Goal: Task Accomplishment & Management: Use online tool/utility

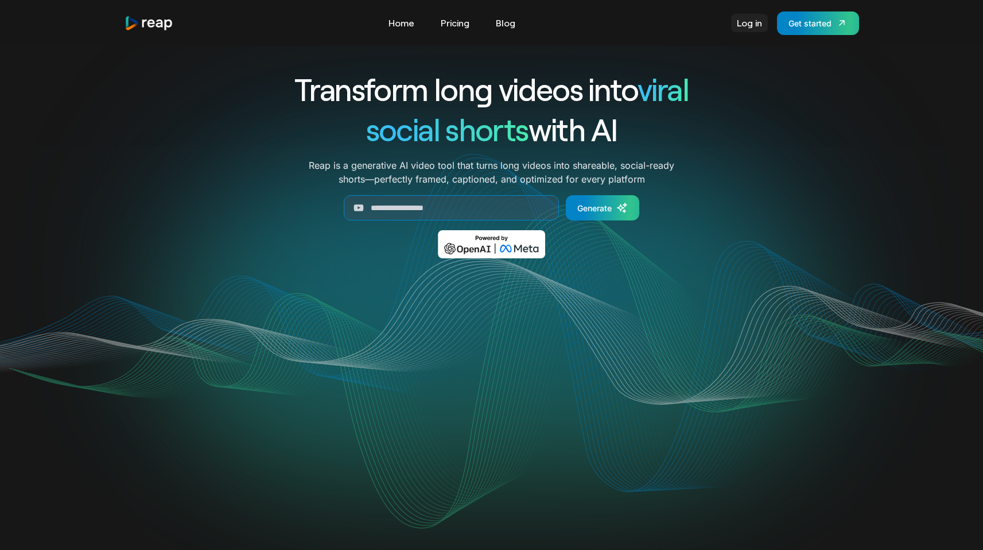
click at [741, 28] on link "Log in" at bounding box center [749, 23] width 37 height 18
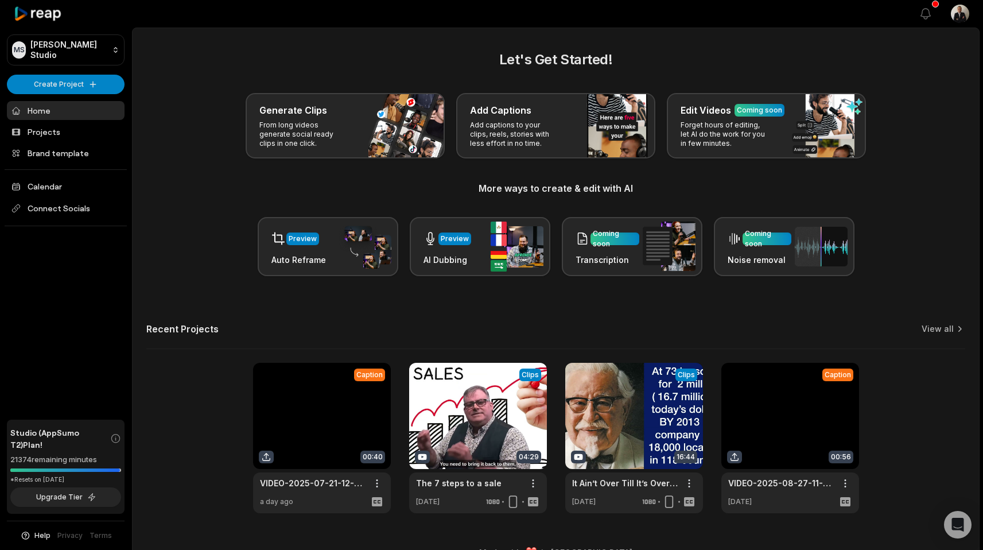
click at [352, 396] on link at bounding box center [322, 438] width 138 height 150
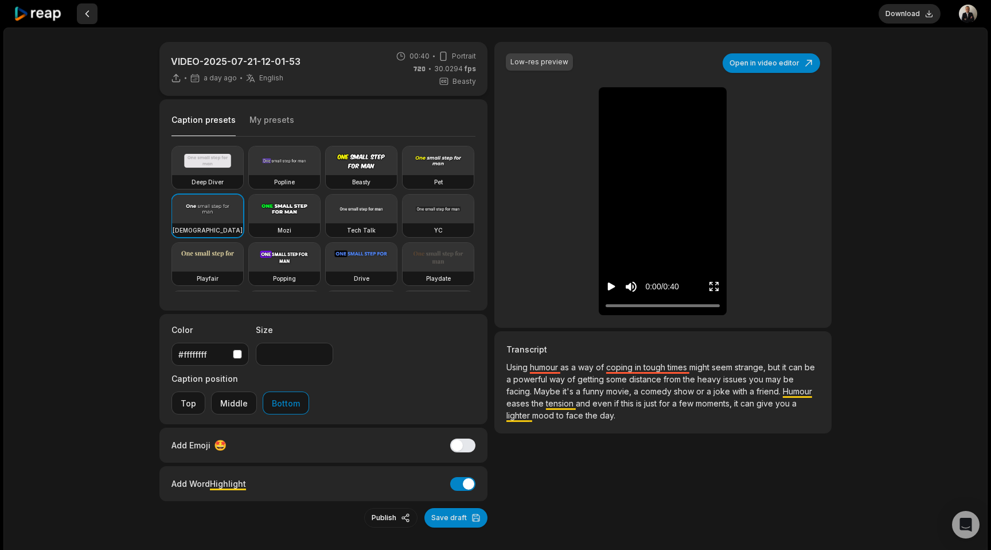
click at [89, 12] on button at bounding box center [87, 13] width 21 height 21
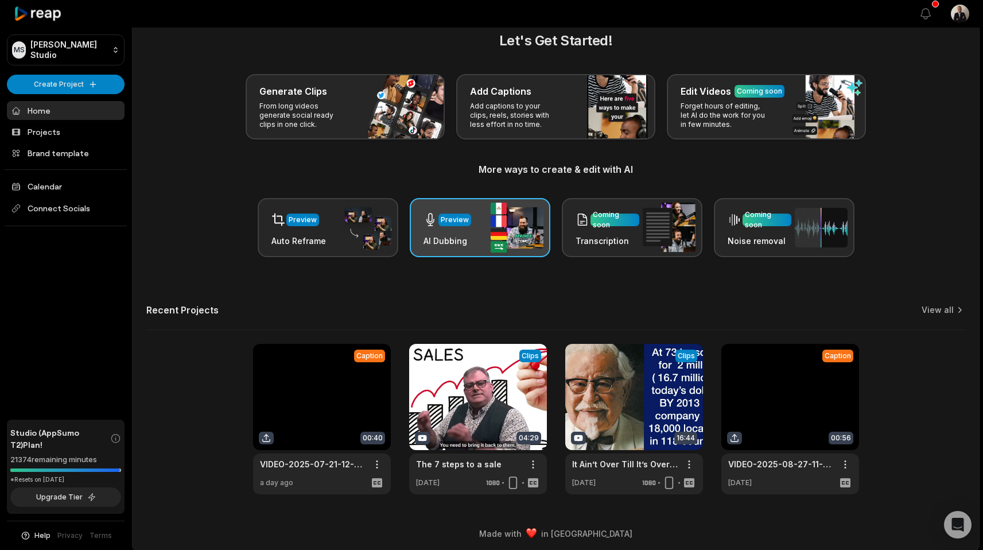
scroll to position [23, 0]
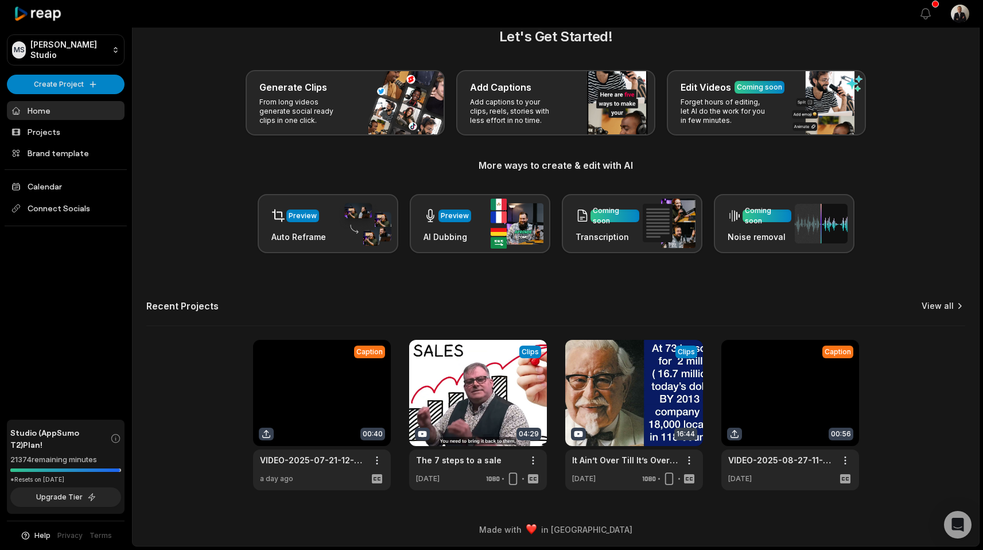
click at [944, 304] on link "View all" at bounding box center [937, 305] width 32 height 11
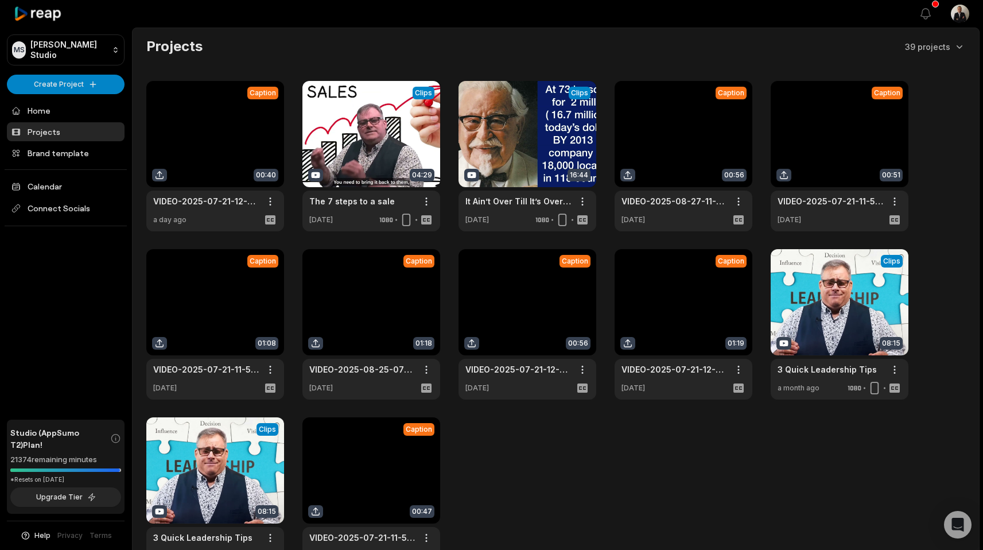
click at [662, 144] on link at bounding box center [683, 156] width 138 height 150
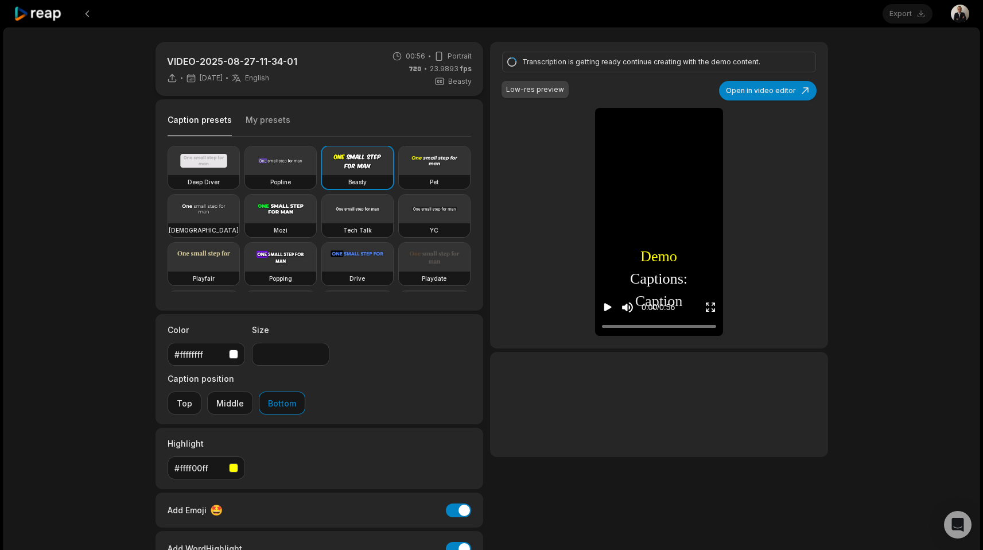
type input "**"
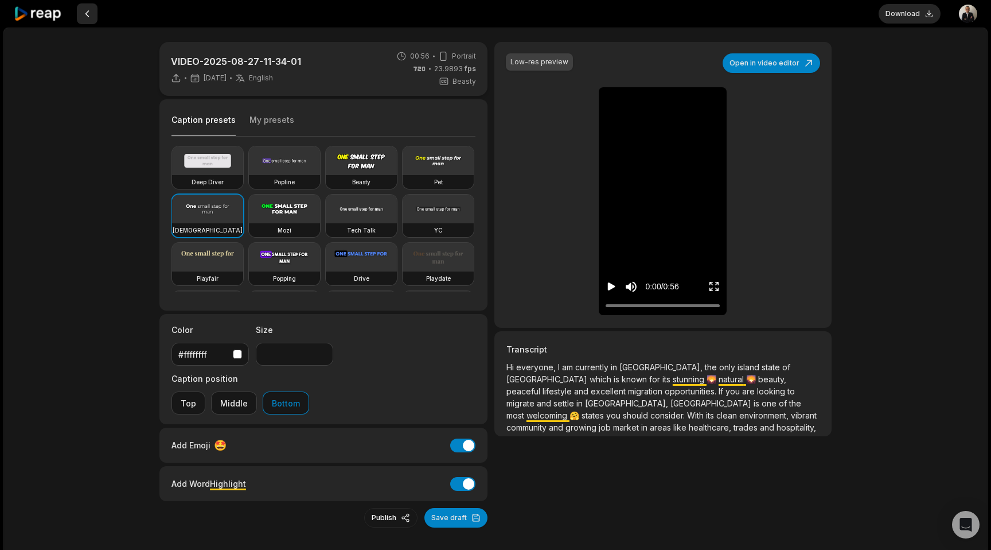
click at [88, 17] on button at bounding box center [87, 13] width 21 height 21
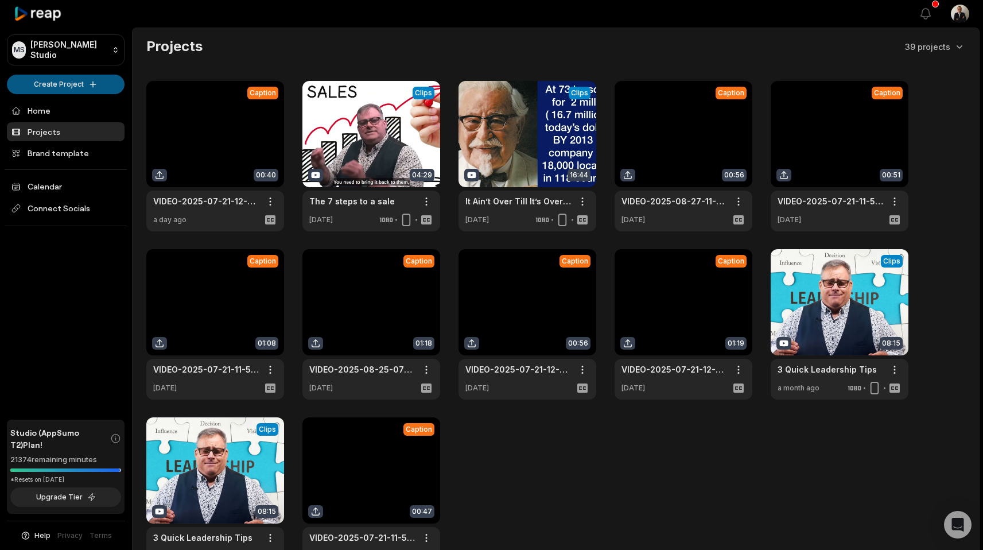
click at [63, 90] on html "MS Melvin's Studio Create Project Home Projects Brand template Calendar Connect…" at bounding box center [491, 275] width 983 height 550
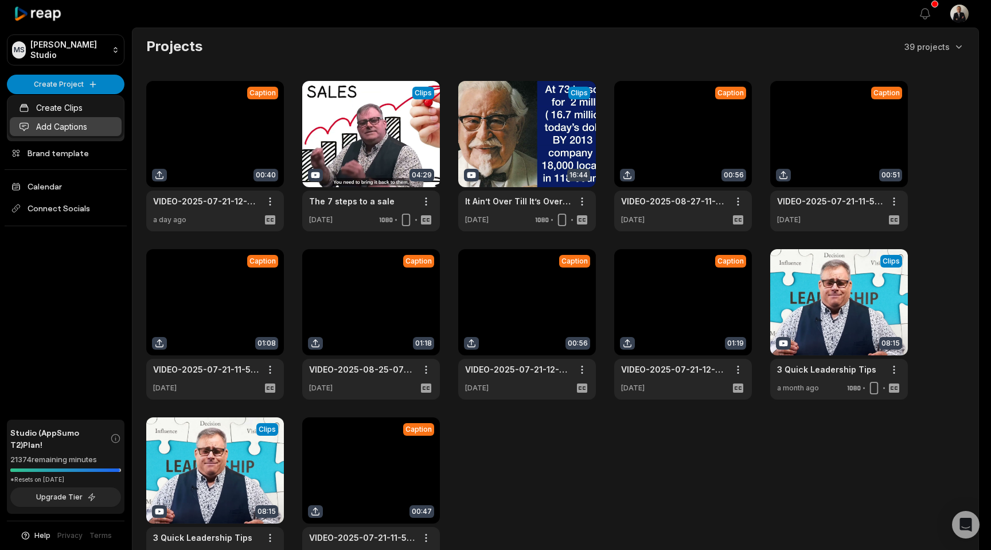
click at [69, 123] on link "Add Captions" at bounding box center [66, 126] width 112 height 19
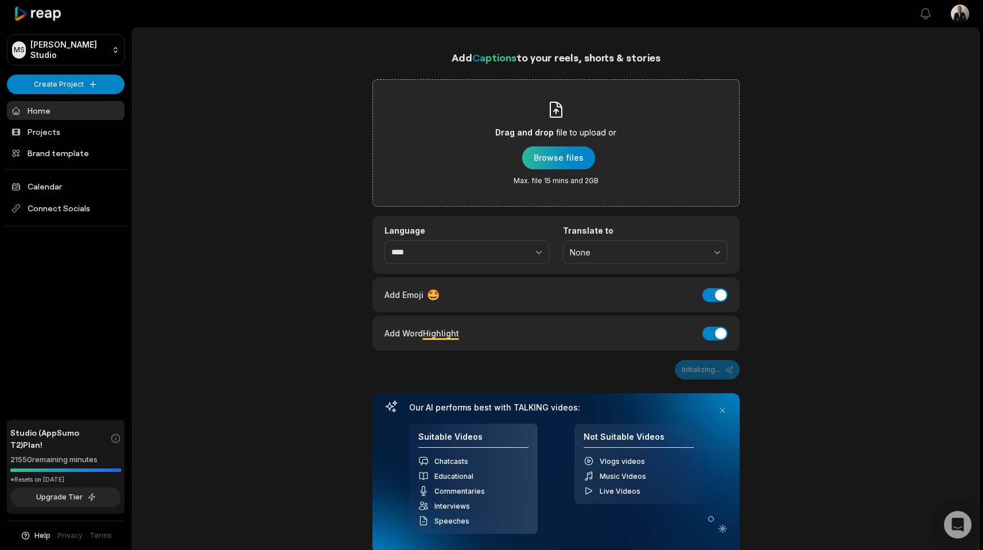
click at [530, 153] on div "button" at bounding box center [558, 157] width 73 height 23
click at [535, 153] on div "button" at bounding box center [558, 157] width 73 height 23
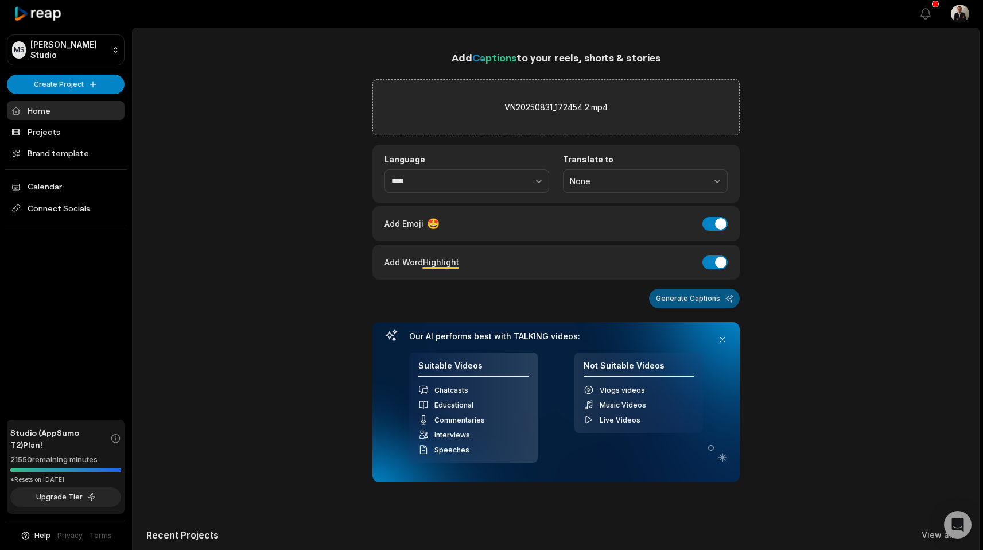
click at [684, 303] on button "Generate Captions" at bounding box center [694, 299] width 91 height 20
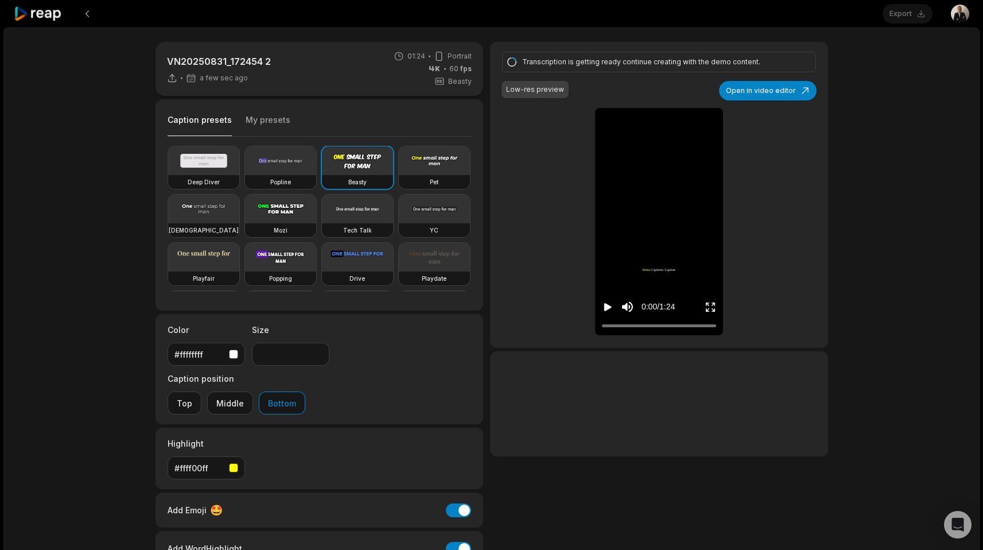
click at [239, 215] on video at bounding box center [203, 208] width 71 height 29
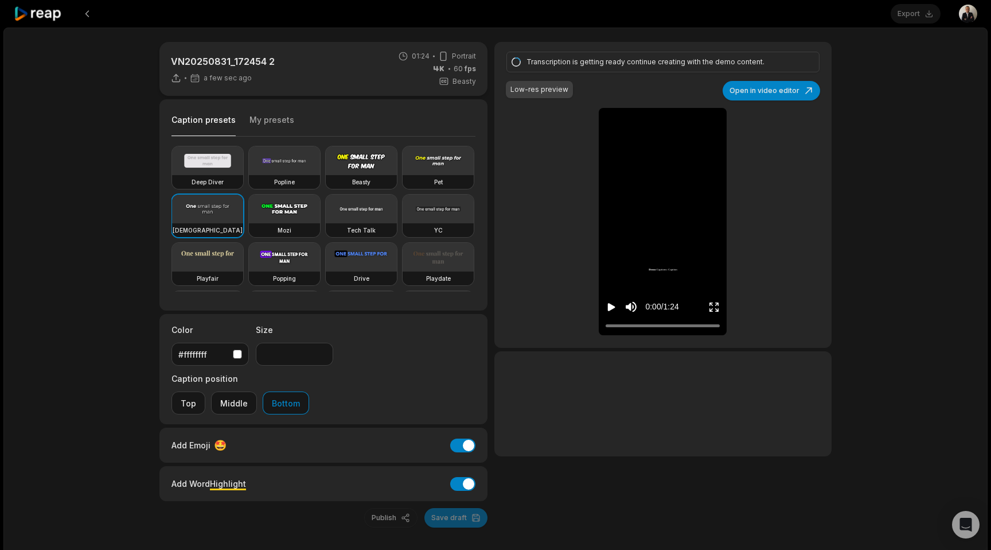
type input "**"
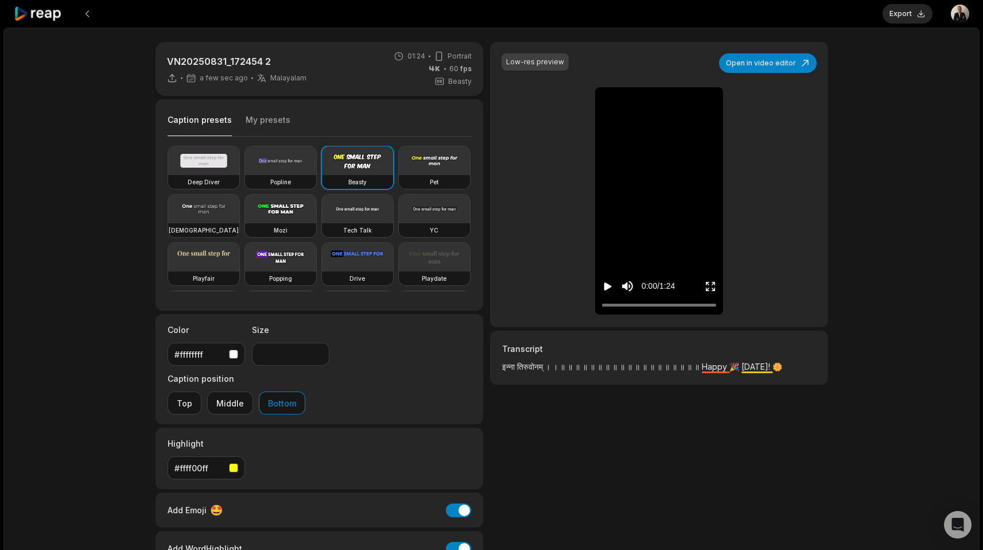
click at [604, 286] on icon "Play video" at bounding box center [607, 286] width 7 height 8
drag, startPoint x: 612, startPoint y: 306, endPoint x: 655, endPoint y: 305, distance: 43.6
click at [655, 305] on div at bounding box center [659, 304] width 114 height 7
click at [87, 16] on button at bounding box center [87, 13] width 21 height 21
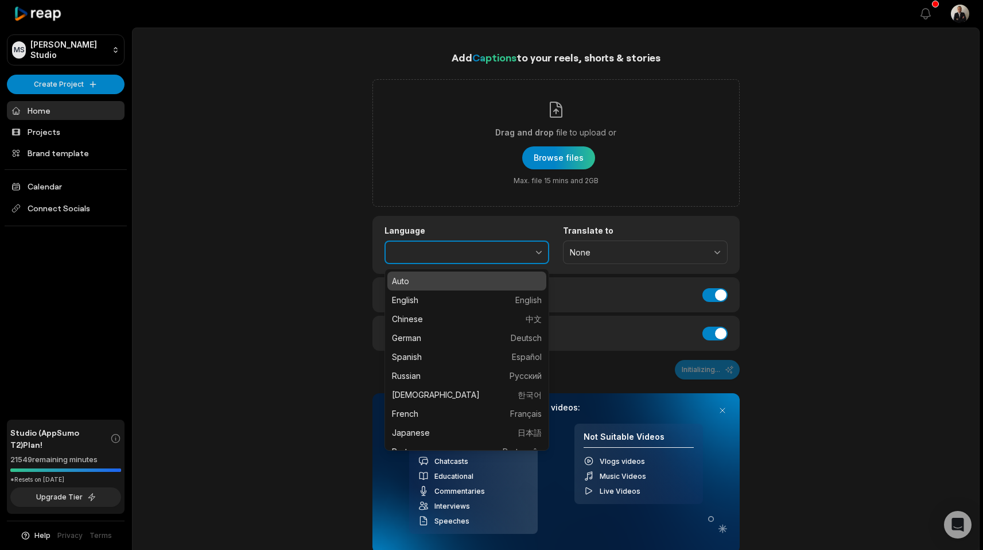
click at [505, 251] on button "button" at bounding box center [513, 252] width 71 height 24
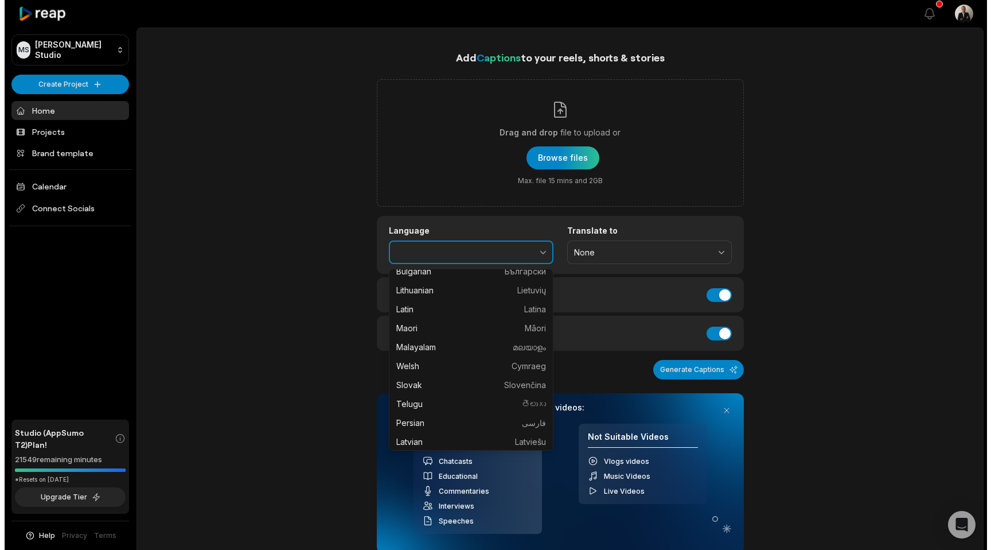
scroll to position [654, 0]
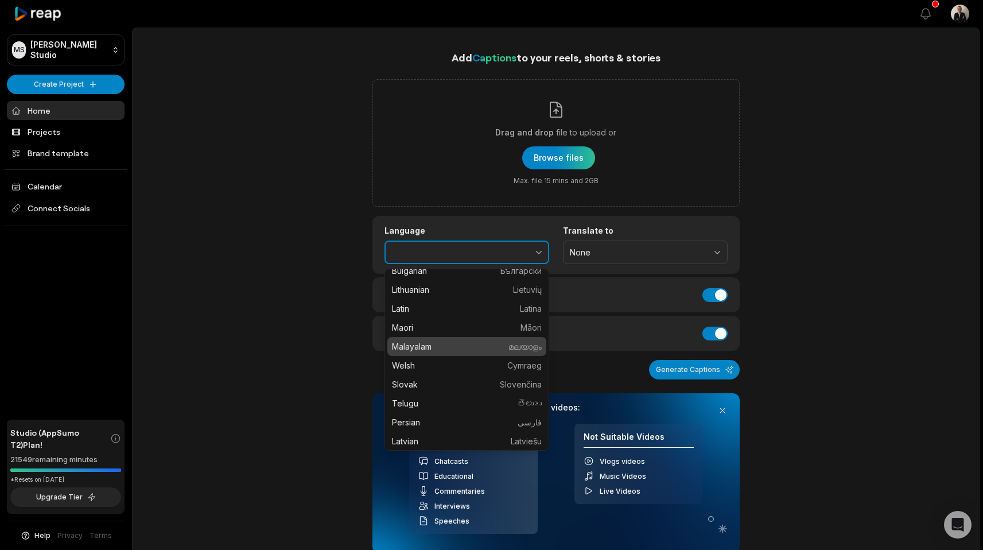
type input "*********"
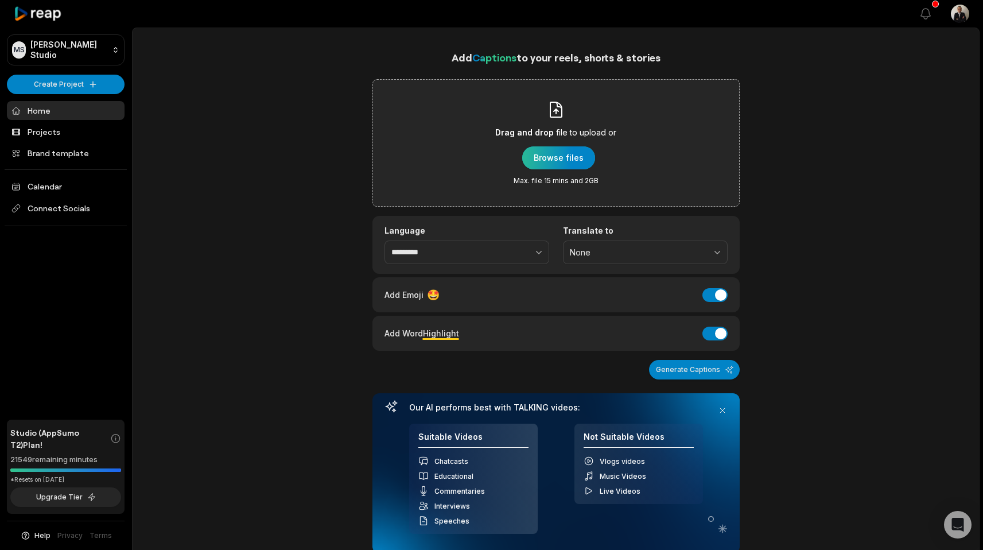
click at [555, 162] on div "button" at bounding box center [558, 157] width 73 height 23
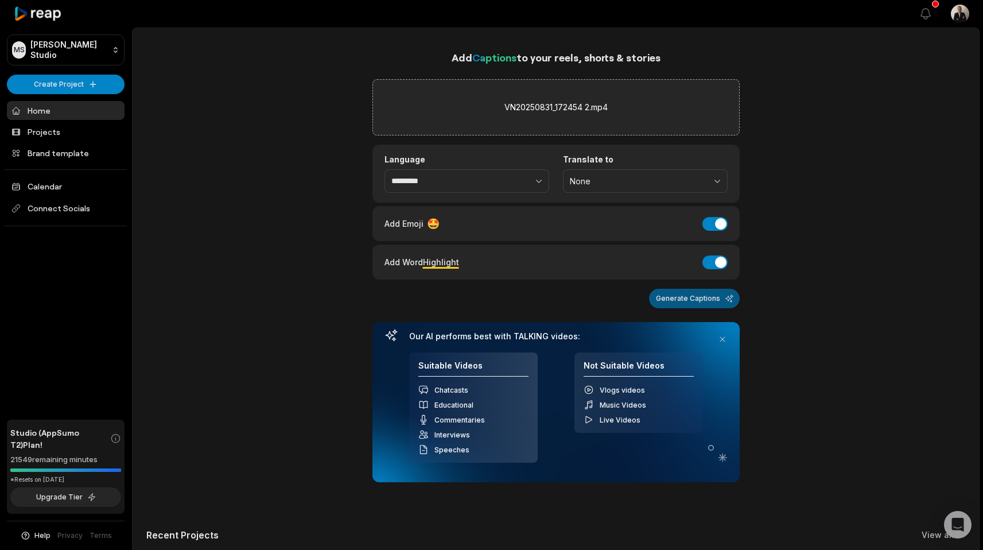
click at [705, 305] on button "Generate Captions" at bounding box center [694, 299] width 91 height 20
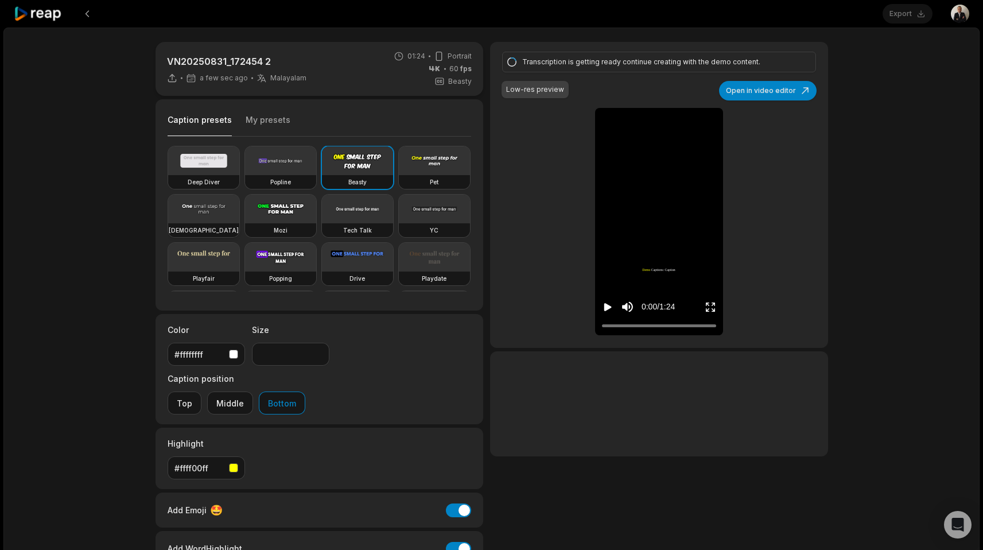
click at [239, 208] on video at bounding box center [203, 208] width 71 height 29
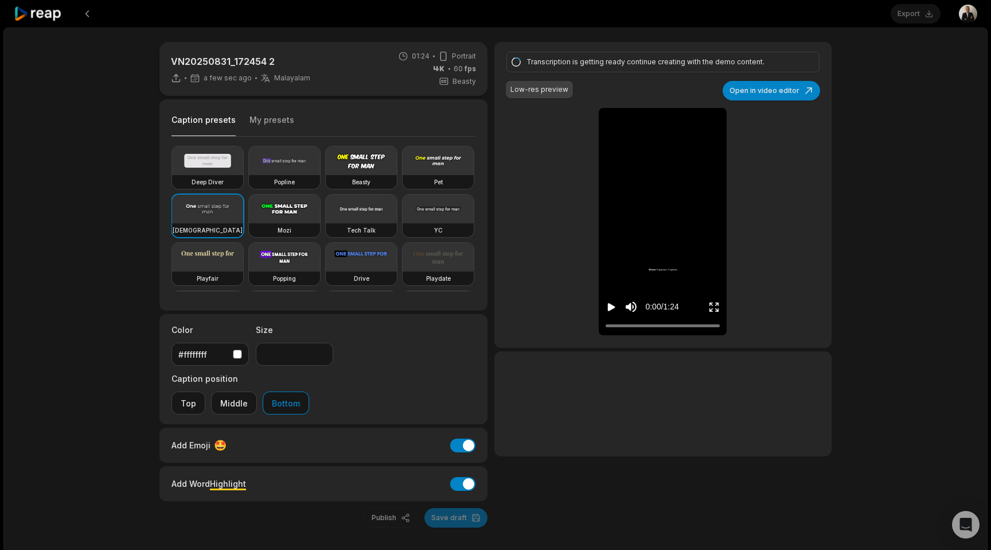
type input "**"
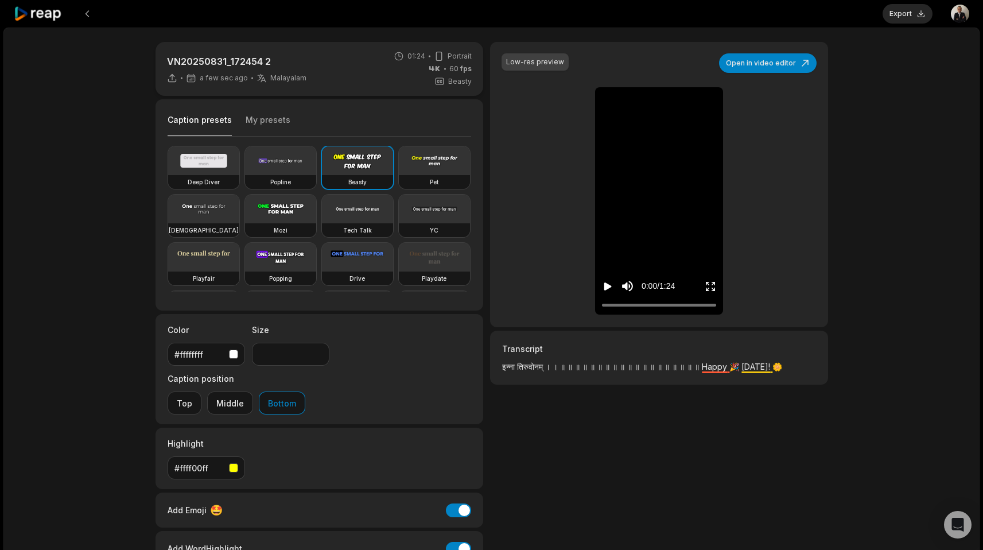
click at [607, 285] on icon "Play video" at bounding box center [607, 286] width 7 height 8
click at [620, 277] on div "0:04 / 1:24" at bounding box center [642, 285] width 80 height 21
click at [608, 288] on icon "Pause video" at bounding box center [607, 286] width 11 height 11
click at [608, 288] on icon "Play video" at bounding box center [607, 286] width 7 height 8
drag, startPoint x: 600, startPoint y: 368, endPoint x: 751, endPoint y: 355, distance: 151.4
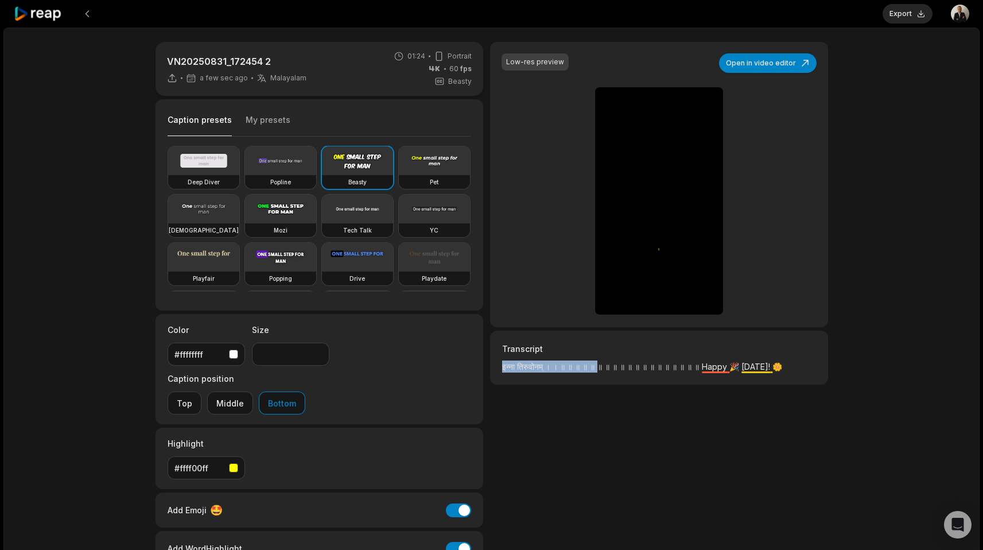
click at [752, 355] on div "Transcript इन्ना तिरुवोनम् । । ॥ ॥ ॥ ॥ ॥ ॥ ॥ ॥ ॥ ॥ ॥ ॥ ॥ ॥ ॥ ॥ ॥ ॥ ॥ Happy 🎉 [D…" at bounding box center [658, 357] width 337 height 54
click at [749, 66] on button "Open in video editor" at bounding box center [768, 63] width 98 height 20
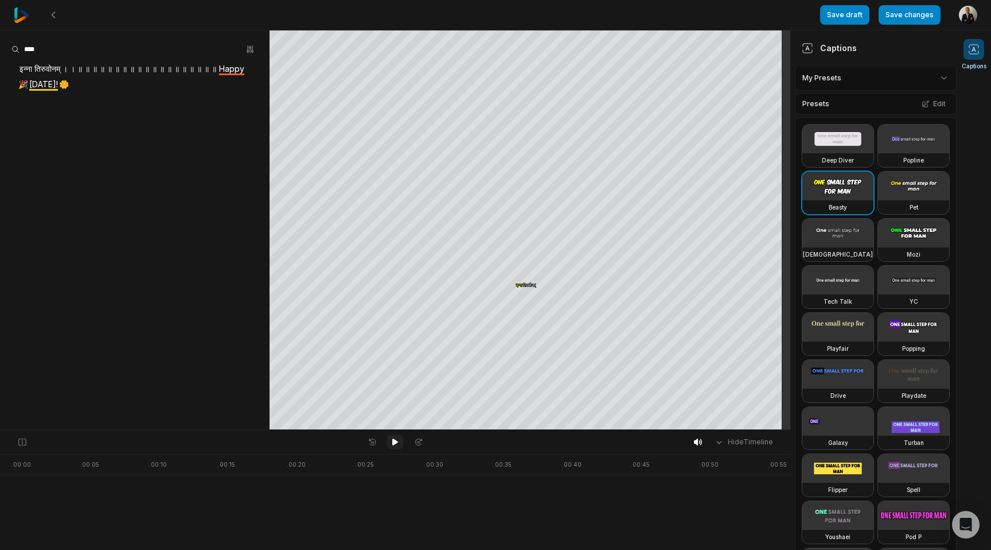
click at [395, 441] on icon at bounding box center [395, 441] width 6 height 7
